Goal: Information Seeking & Learning: Learn about a topic

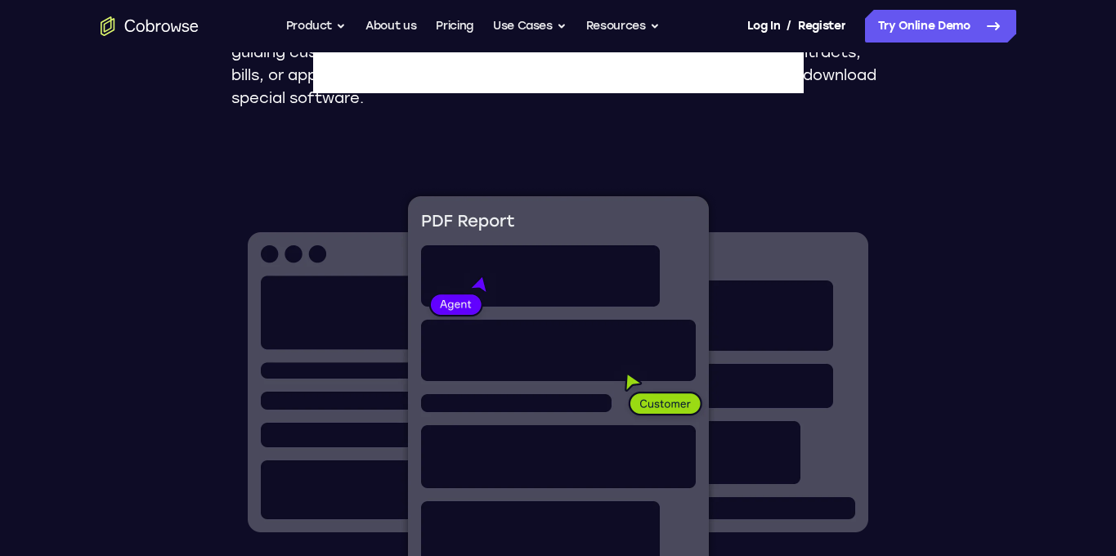
scroll to position [333, 0]
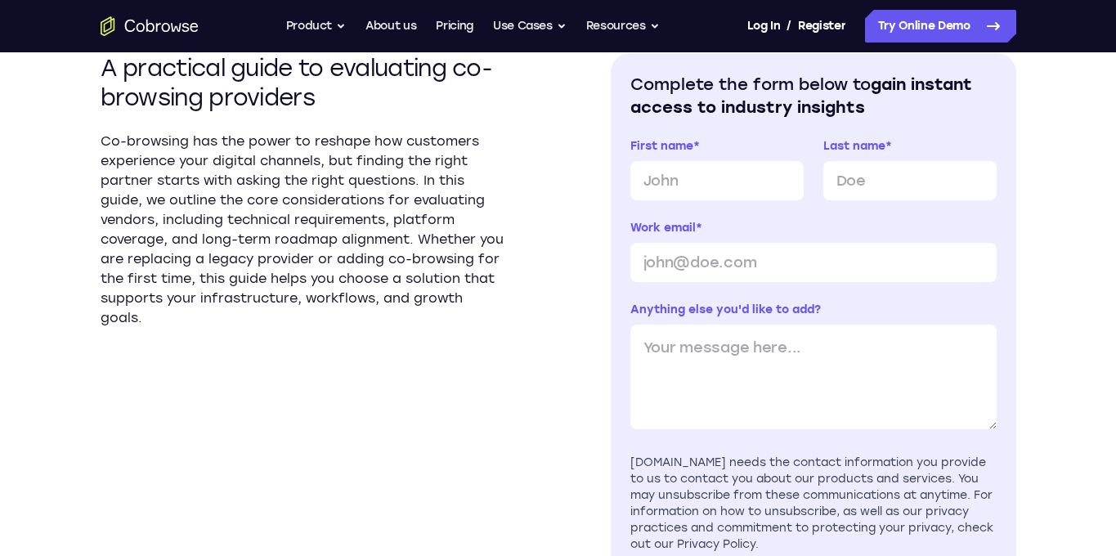
scroll to position [186, 0]
